Goal: Task Accomplishment & Management: Manage account settings

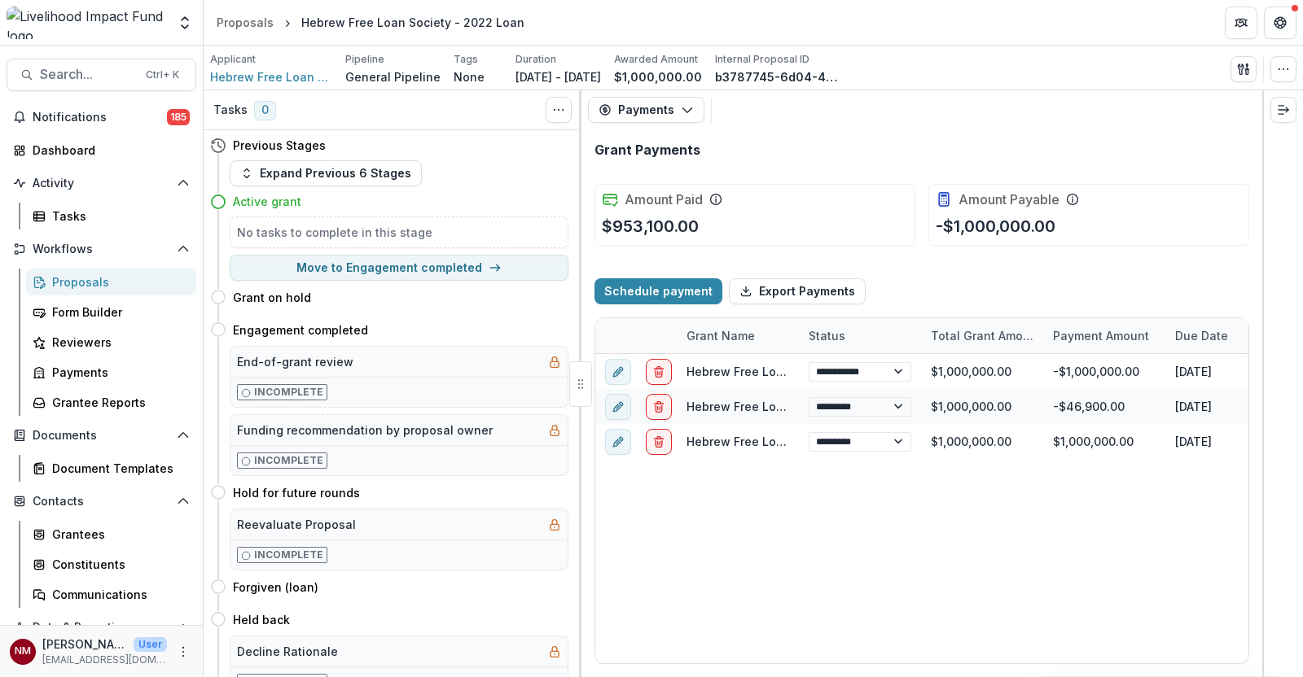
select select "****"
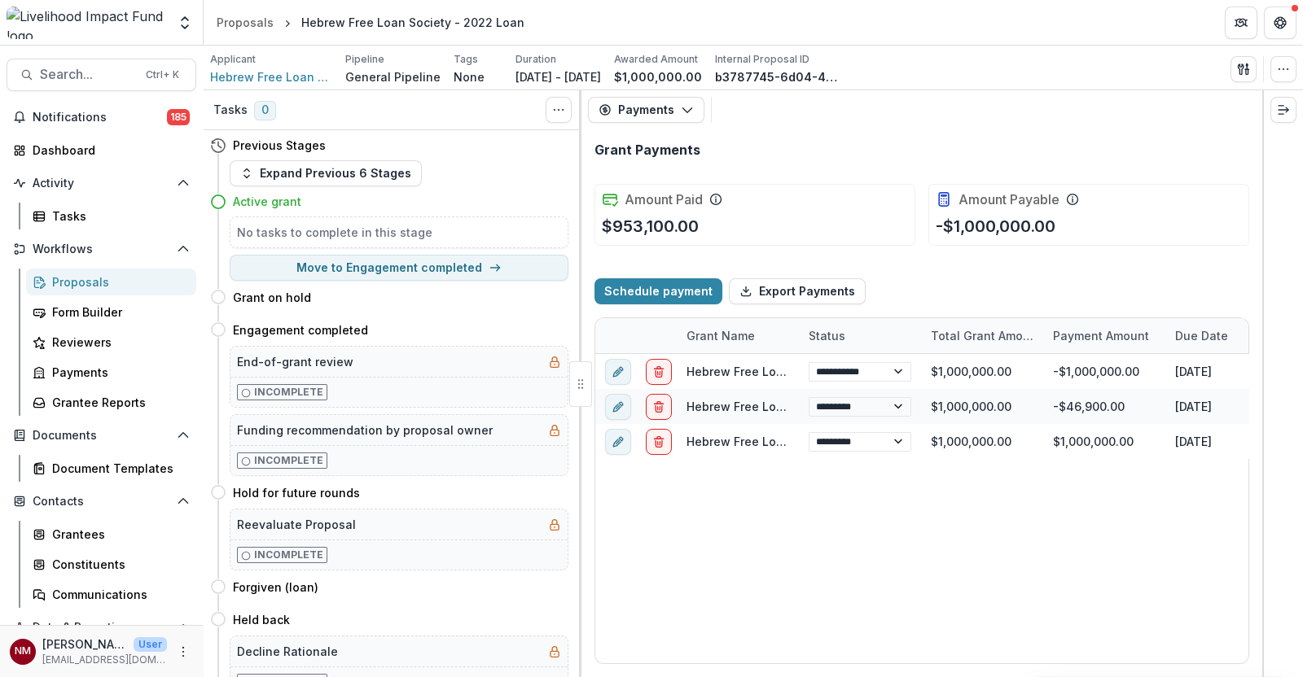
select select "****"
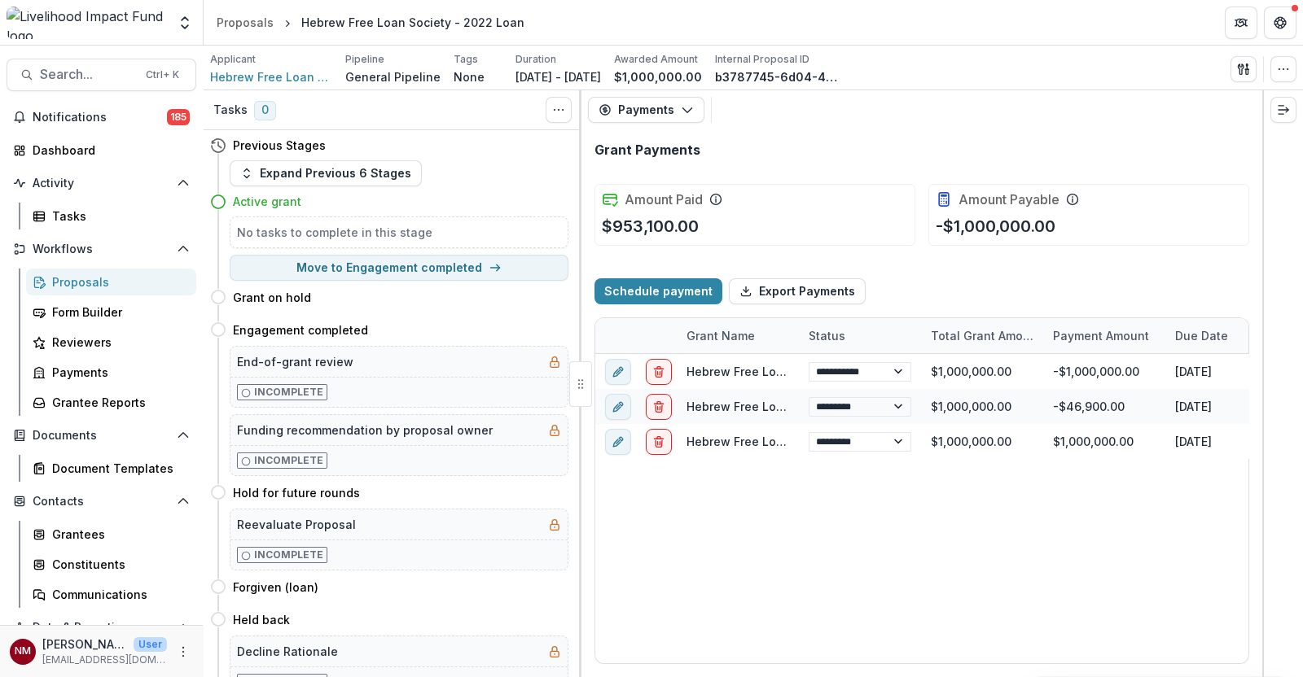
select select "****"
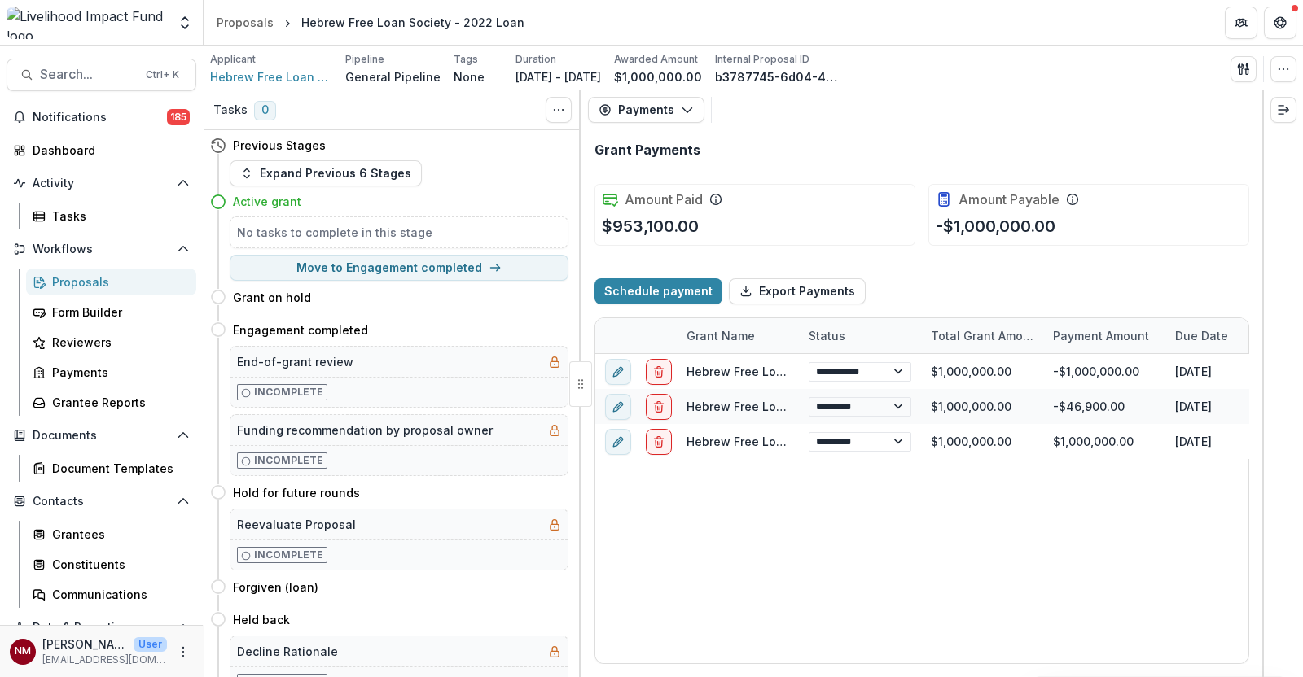
select select "****"
